Goal: Task Accomplishment & Management: Use online tool/utility

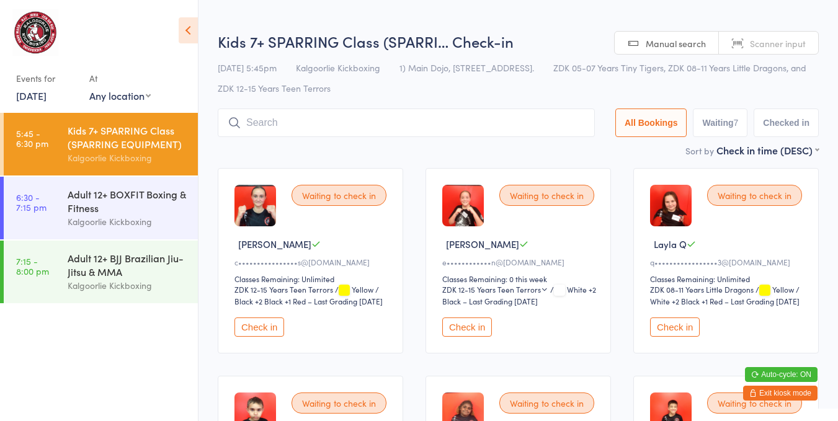
click at [135, 148] on div "Kids 7+ SPARRING Class (SPARRING EQUIPMENT)" at bounding box center [128, 136] width 120 height 27
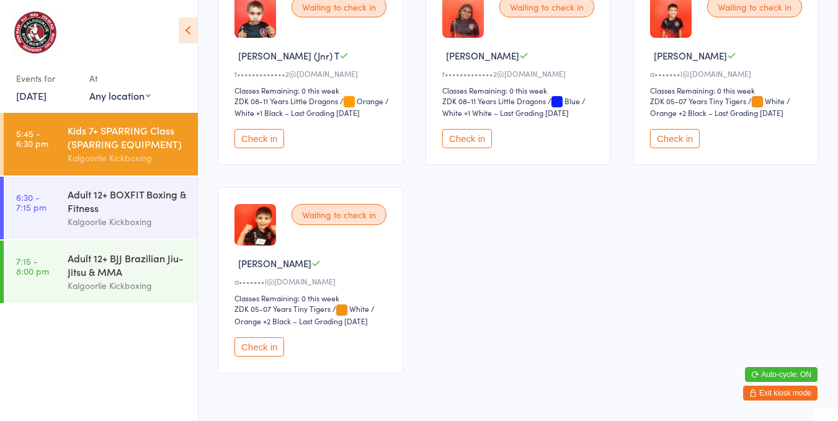
scroll to position [401, 0]
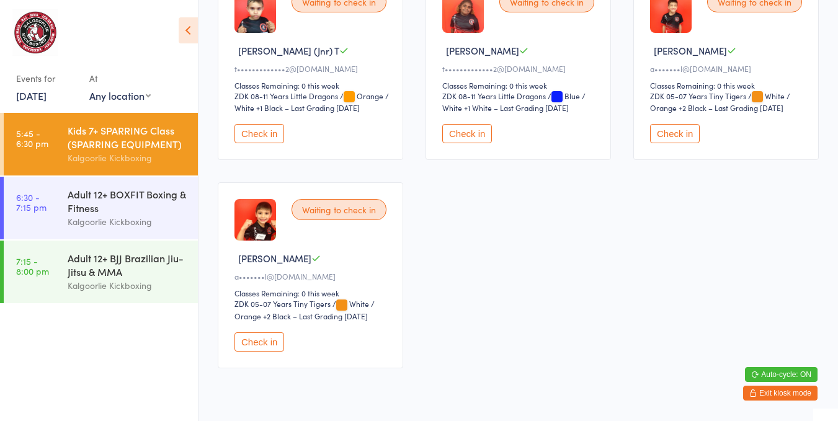
click at [270, 136] on button "Check in" at bounding box center [259, 133] width 50 height 19
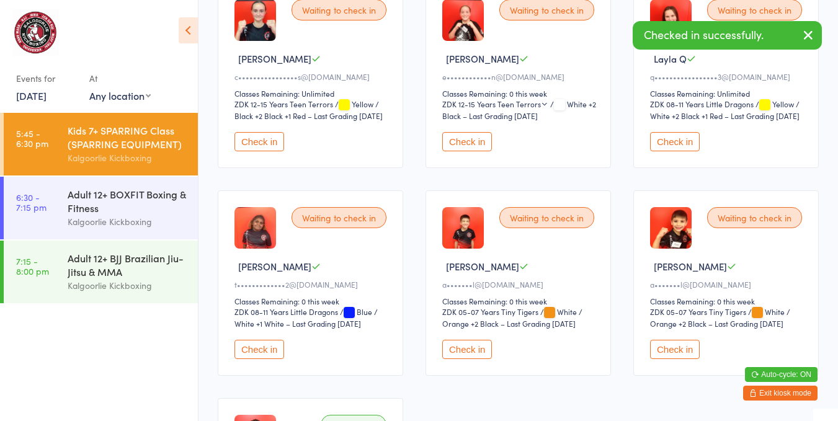
scroll to position [184, 0]
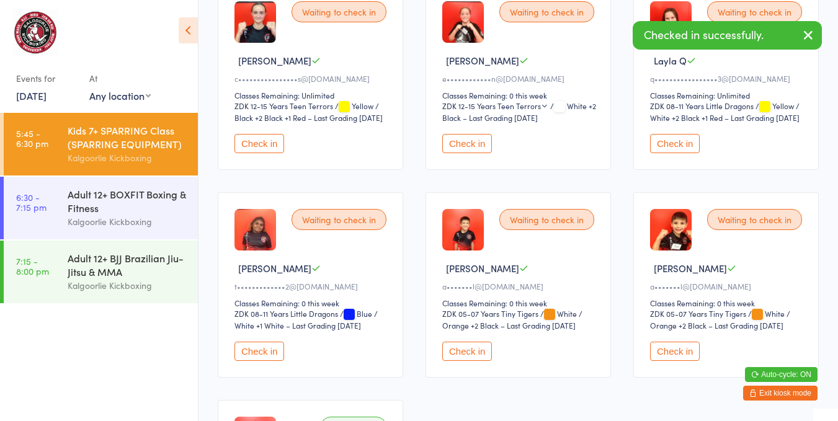
click at [470, 150] on button "Check in" at bounding box center [467, 143] width 50 height 19
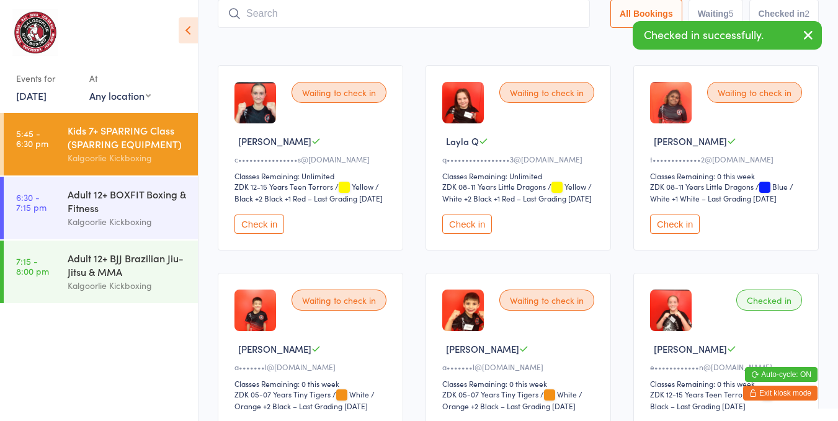
scroll to position [102, 0]
click at [672, 233] on button "Check in" at bounding box center [675, 224] width 50 height 19
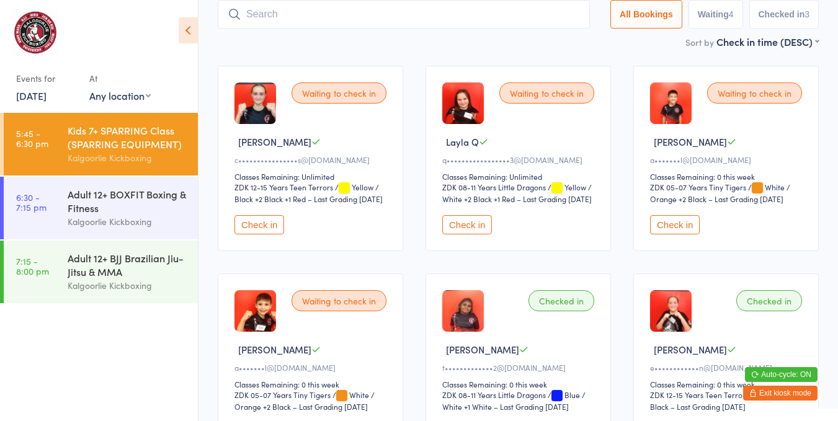
click at [672, 217] on div "Check in" at bounding box center [728, 224] width 156 height 19
click at [671, 230] on button "Check in" at bounding box center [675, 224] width 50 height 19
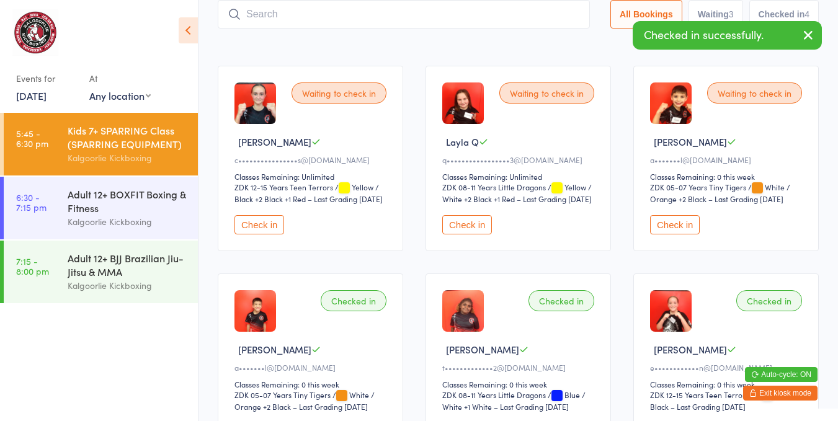
click at [674, 234] on button "Check in" at bounding box center [675, 224] width 50 height 19
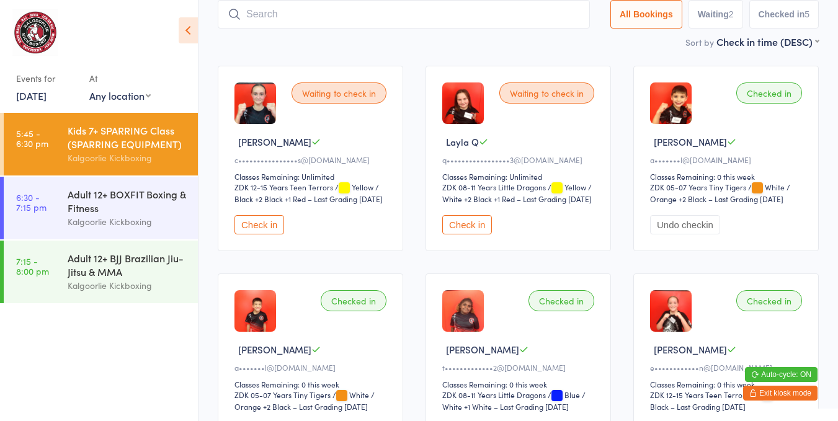
click at [459, 230] on button "Check in" at bounding box center [467, 224] width 50 height 19
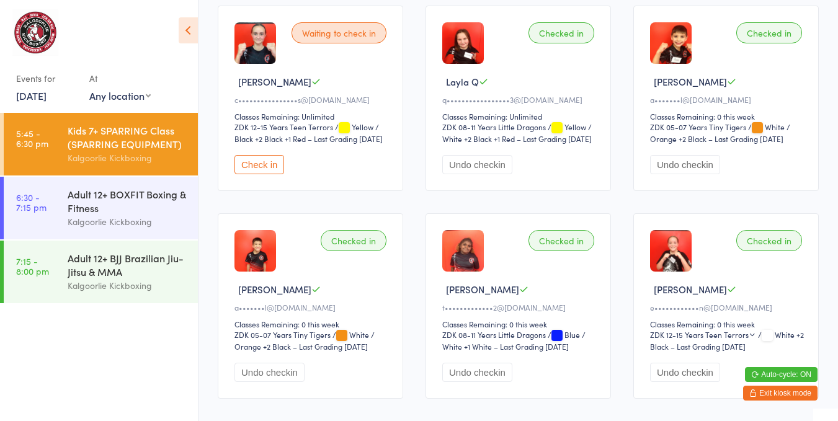
scroll to position [158, 0]
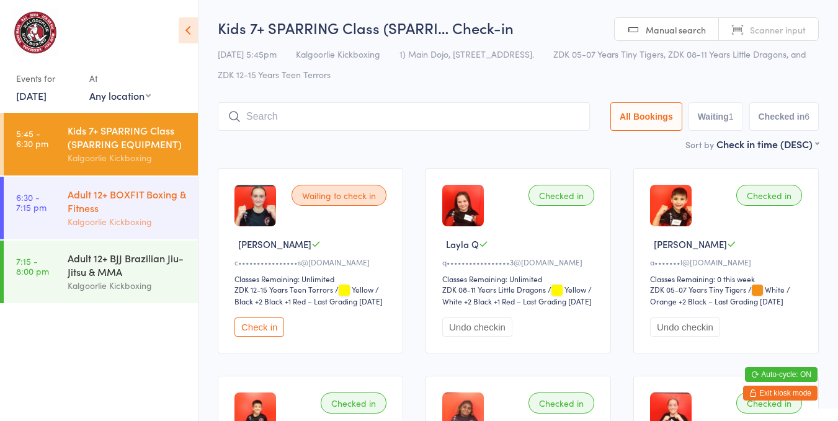
click at [150, 206] on div "Adult 12+ BOXFIT Boxing & Fitness" at bounding box center [128, 200] width 120 height 27
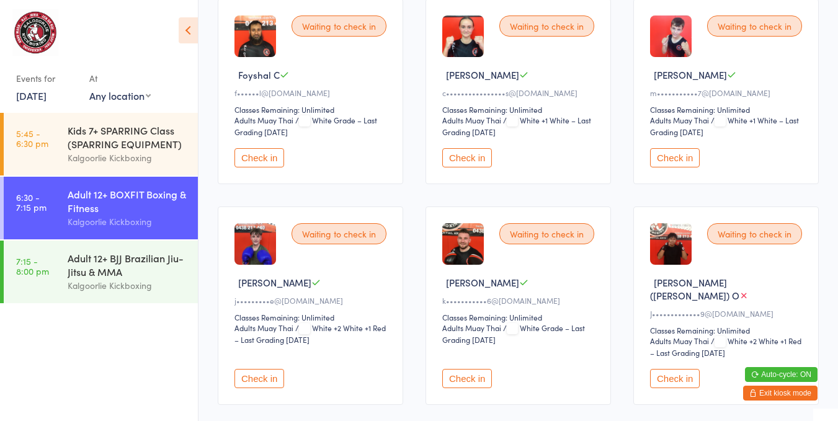
scroll to position [154, 0]
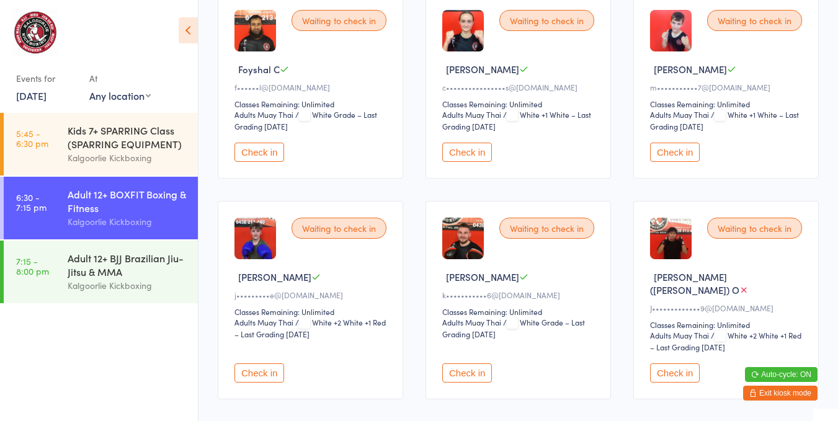
click at [467, 364] on button "Check in" at bounding box center [467, 373] width 50 height 19
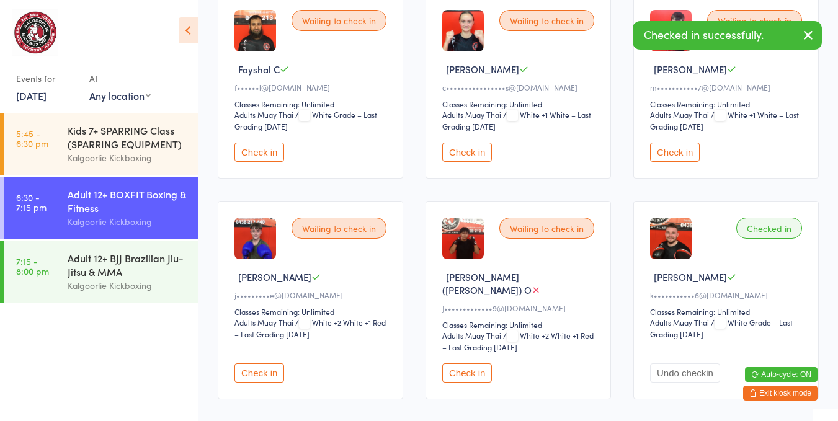
click at [269, 364] on button "Check in" at bounding box center [259, 373] width 50 height 19
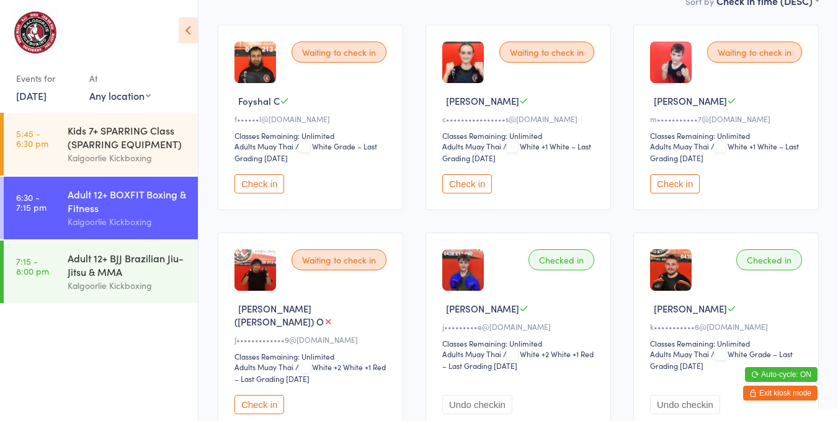
scroll to position [123, 0]
click at [669, 174] on button "Check in" at bounding box center [675, 183] width 50 height 19
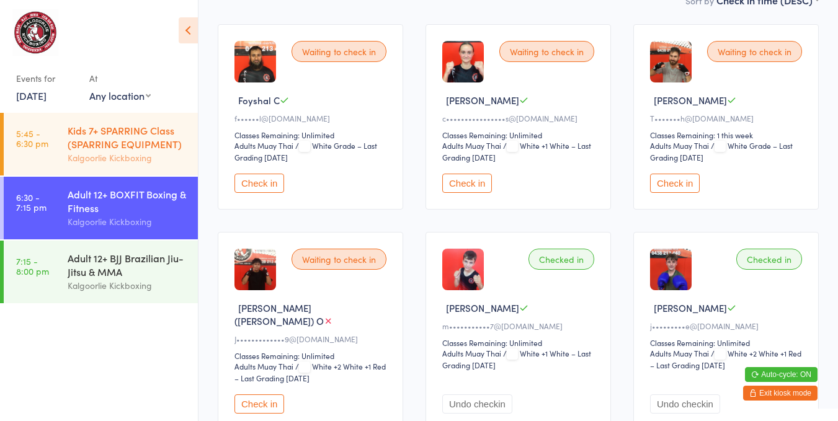
click at [151, 138] on div "Kids 7+ SPARRING Class (SPARRING EQUIPMENT)" at bounding box center [128, 136] width 120 height 27
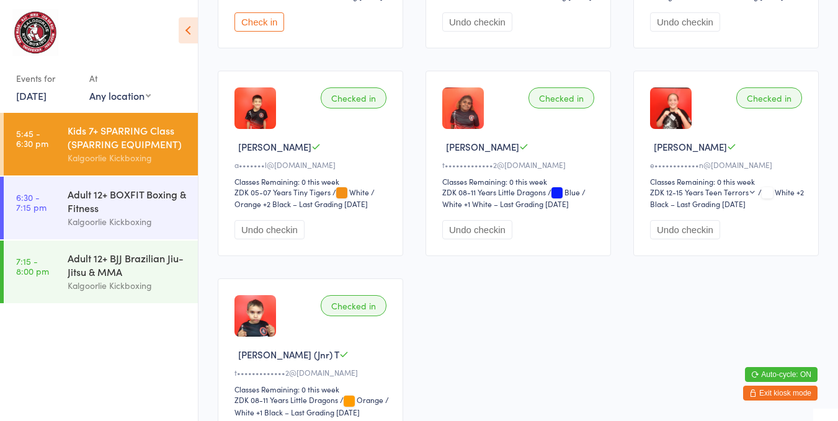
scroll to position [347, 0]
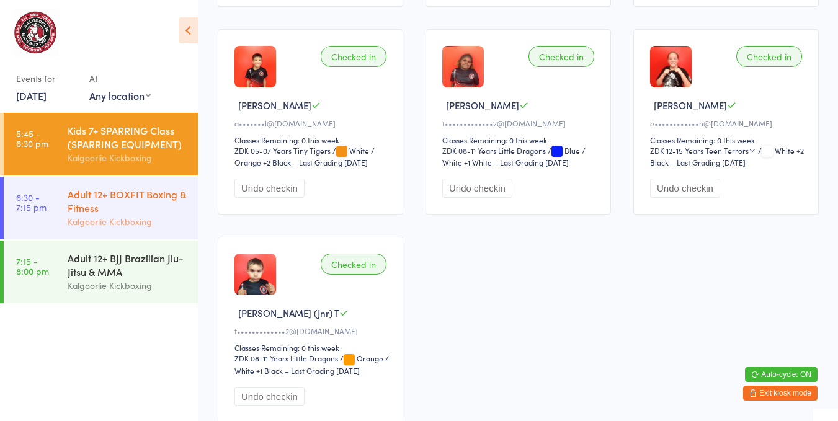
click at [115, 199] on div "Adult 12+ BOXFIT Boxing & Fitness" at bounding box center [128, 200] width 120 height 27
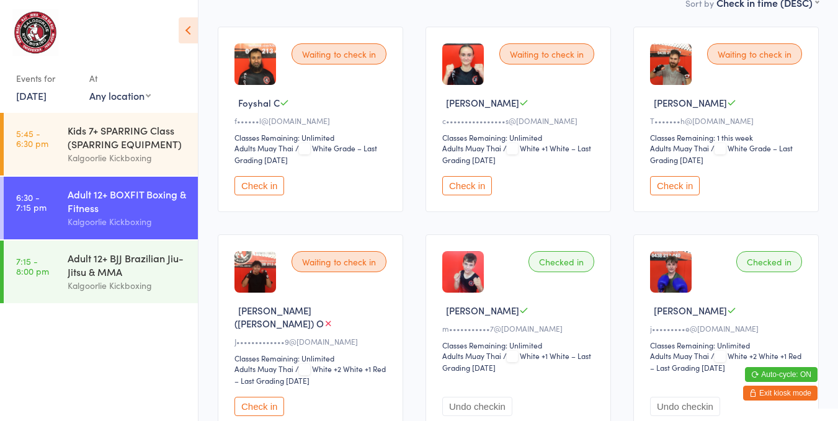
scroll to position [120, 0]
click at [674, 181] on button "Check in" at bounding box center [675, 186] width 50 height 19
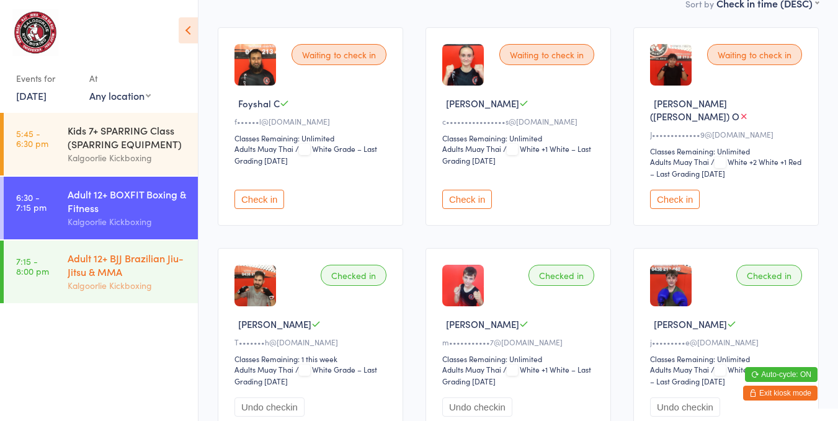
click at [145, 268] on div "Adult 12+ BJJ Brazilian Jiu-Jitsu & MMA" at bounding box center [128, 264] width 120 height 27
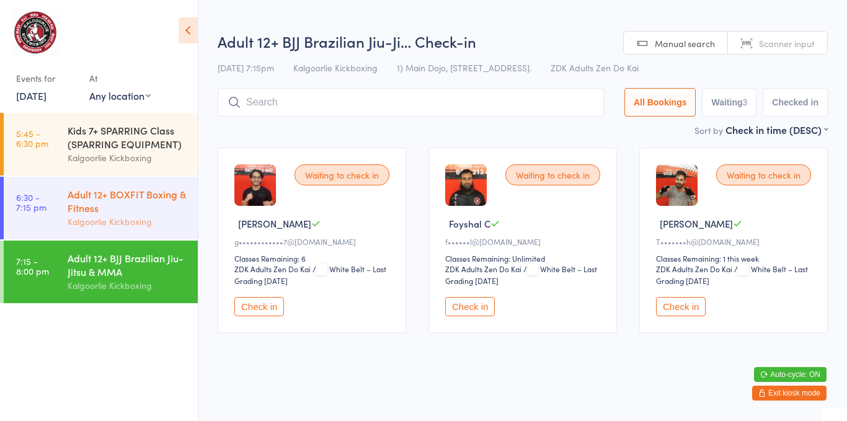
click at [140, 202] on div "Adult 12+ BOXFIT Boxing & Fitness" at bounding box center [128, 200] width 120 height 27
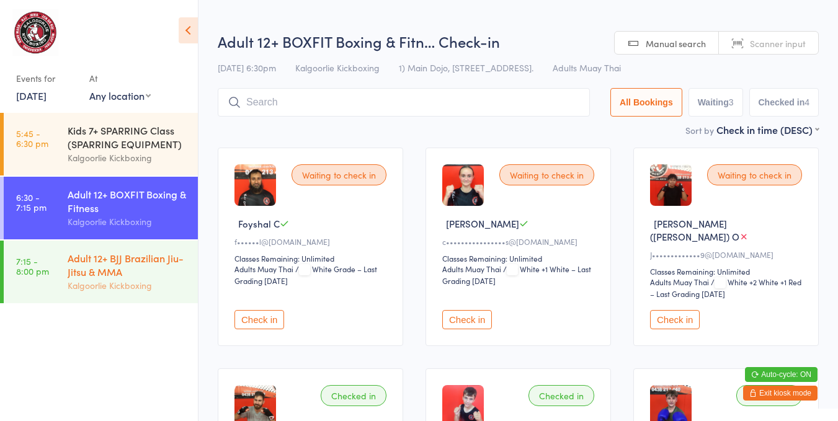
click at [136, 277] on div "Adult 12+ BJJ Brazilian Jiu-Jitsu & MMA" at bounding box center [128, 264] width 120 height 27
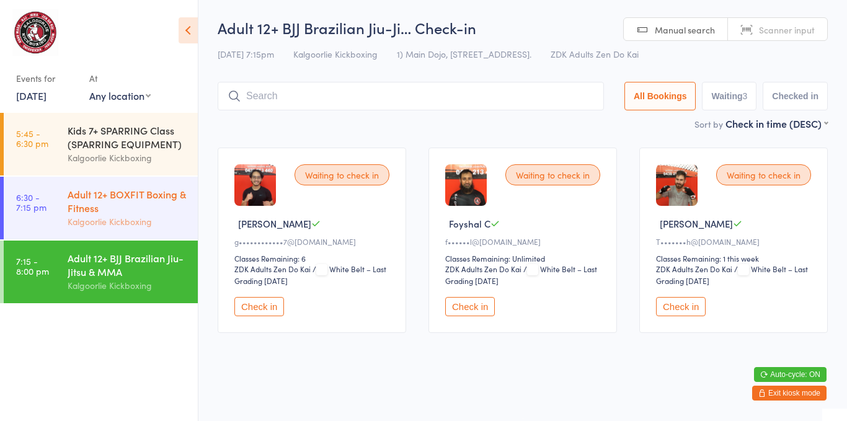
click at [117, 205] on div "Adult 12+ BOXFIT Boxing & Fitness" at bounding box center [128, 200] width 120 height 27
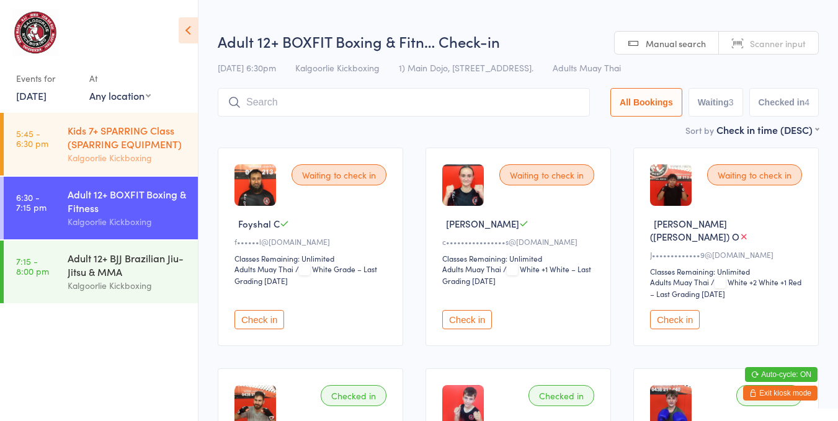
click at [122, 159] on div "Kalgoorlie Kickboxing" at bounding box center [128, 158] width 120 height 14
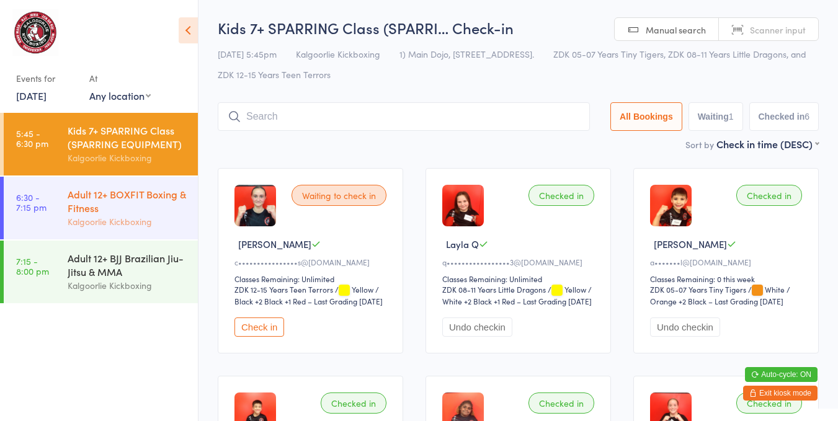
click at [107, 181] on div "Adult 12+ BOXFIT Boxing & Fitness Kalgoorlie Kickboxing" at bounding box center [133, 208] width 130 height 63
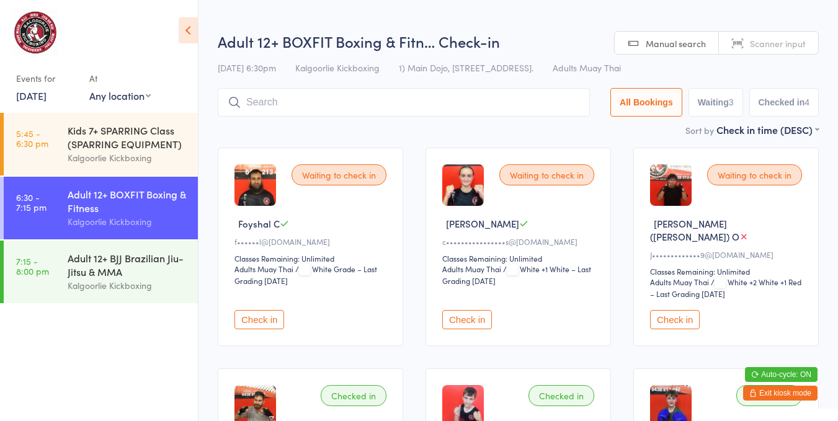
scroll to position [44, 0]
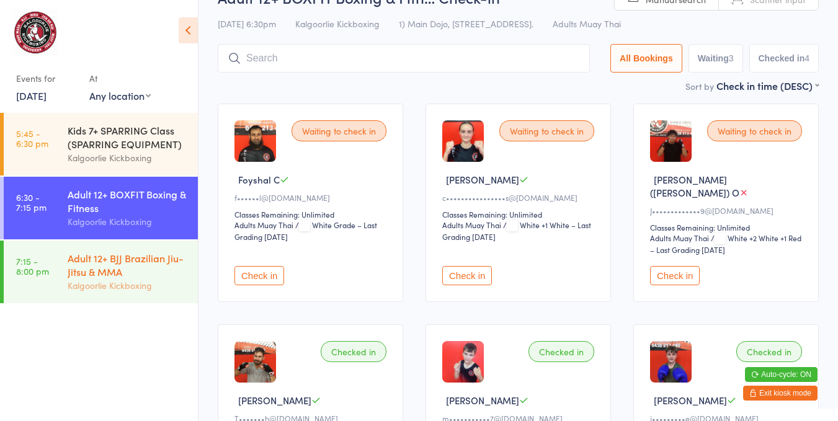
click at [141, 264] on div "Adult 12+ BJJ Brazilian Jiu-Jitsu & MMA" at bounding box center [128, 264] width 120 height 27
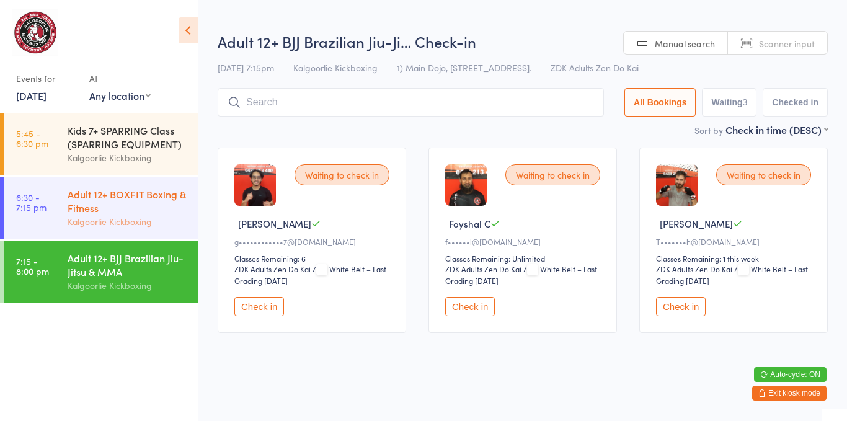
click at [136, 202] on div "Adult 12+ BOXFIT Boxing & Fitness" at bounding box center [128, 200] width 120 height 27
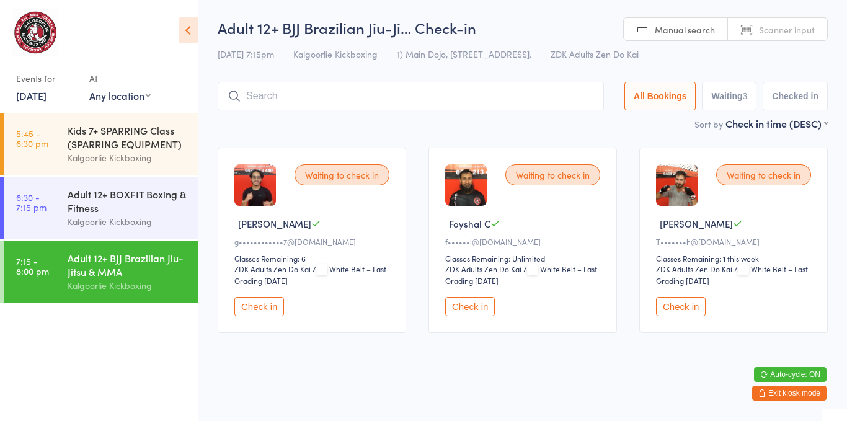
click at [272, 297] on button "Check in" at bounding box center [259, 306] width 50 height 19
